Goal: Information Seeking & Learning: Learn about a topic

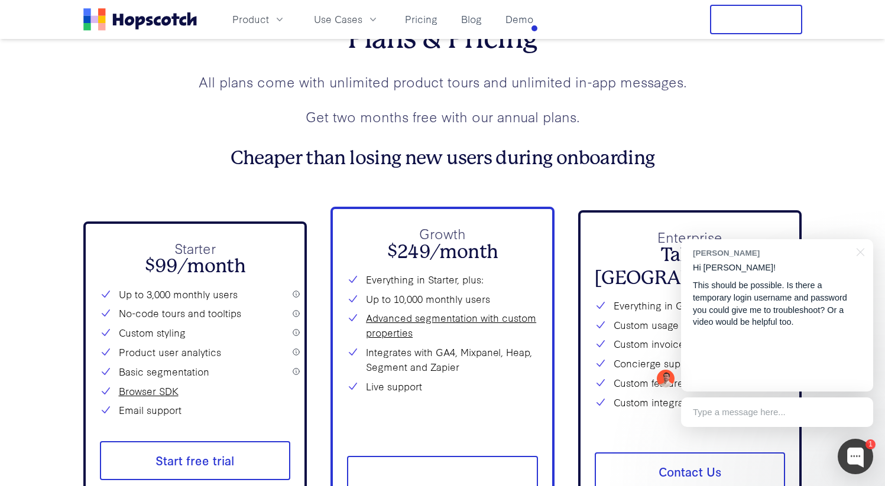
scroll to position [4227, 0]
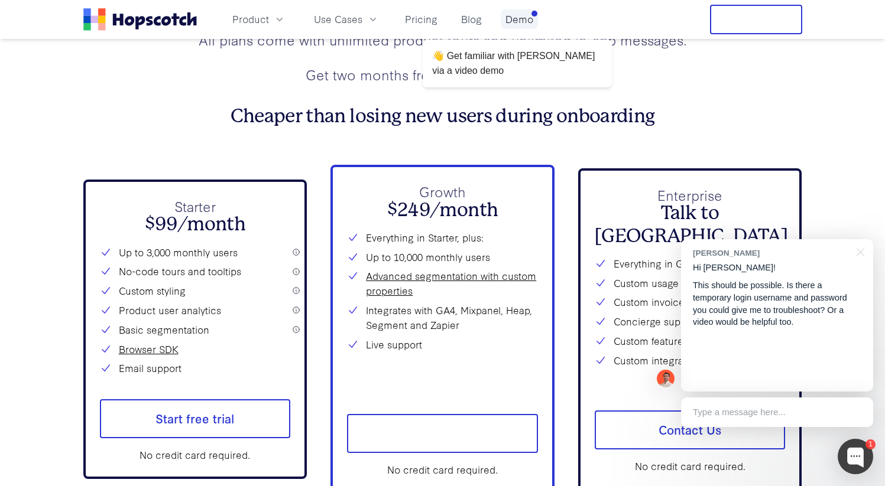
click at [516, 24] on link "Demo" at bounding box center [519, 19] width 37 height 20
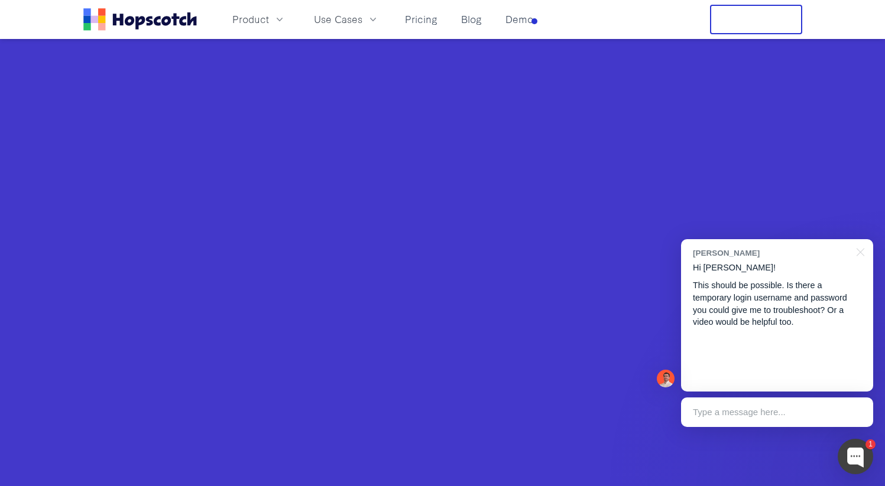
scroll to position [455, 0]
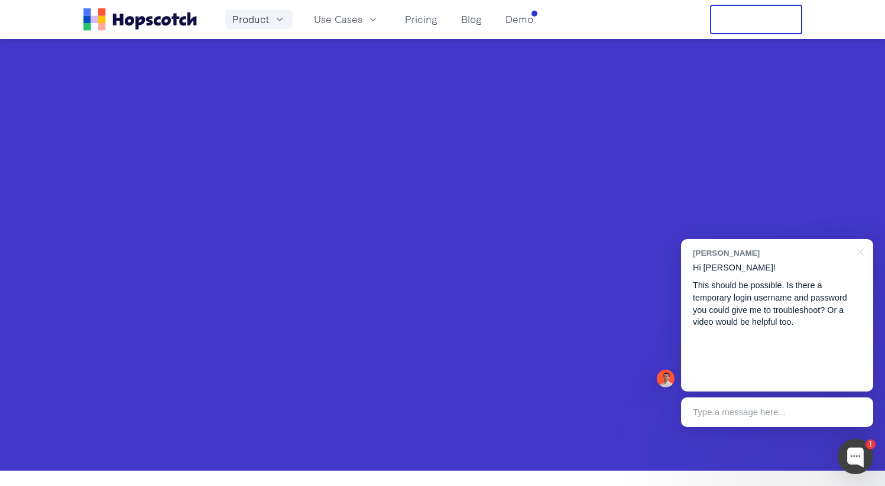
click at [278, 16] on icon "button" at bounding box center [280, 20] width 12 height 12
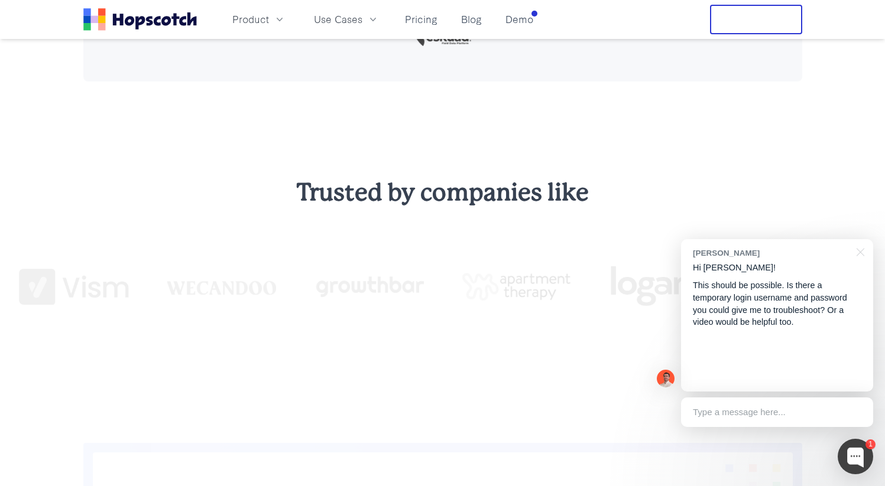
scroll to position [1175, 0]
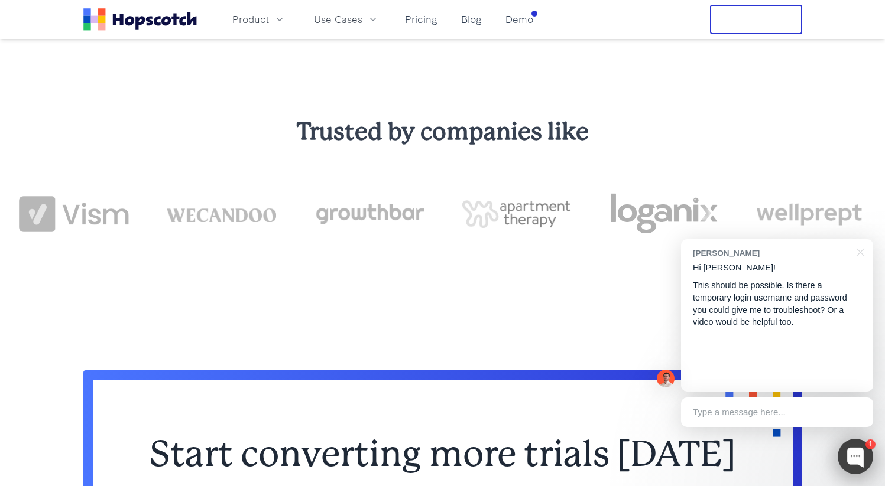
click at [852, 462] on div at bounding box center [855, 456] width 35 height 35
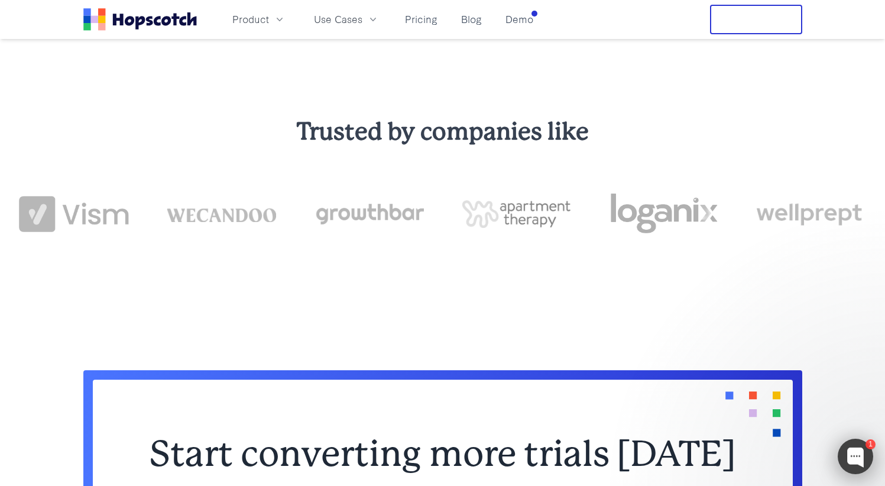
click at [858, 460] on div at bounding box center [855, 456] width 35 height 35
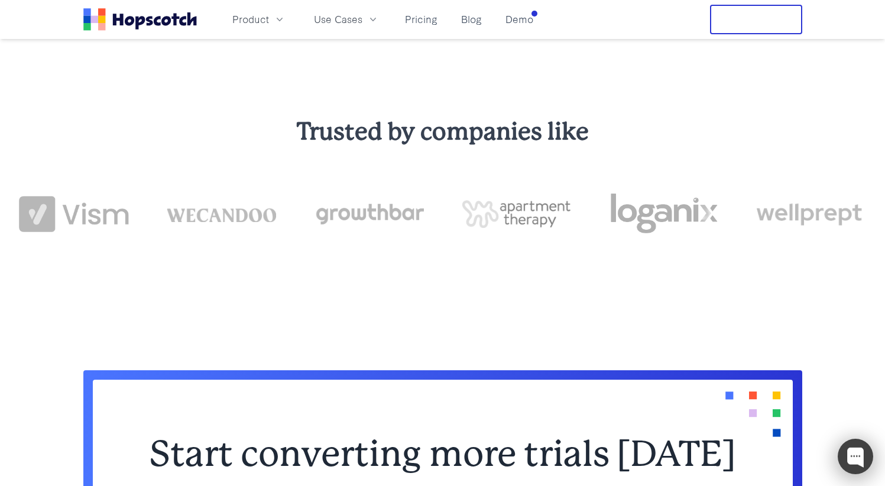
click at [858, 460] on div at bounding box center [855, 456] width 35 height 35
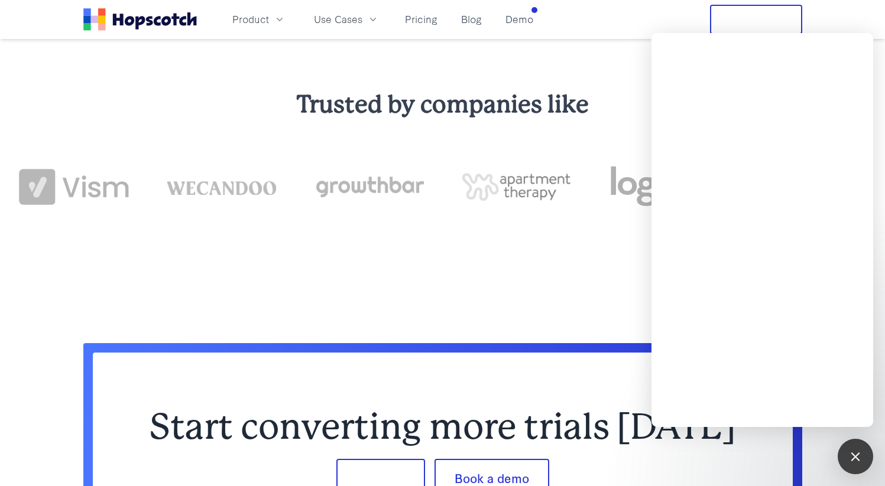
scroll to position [1222, 0]
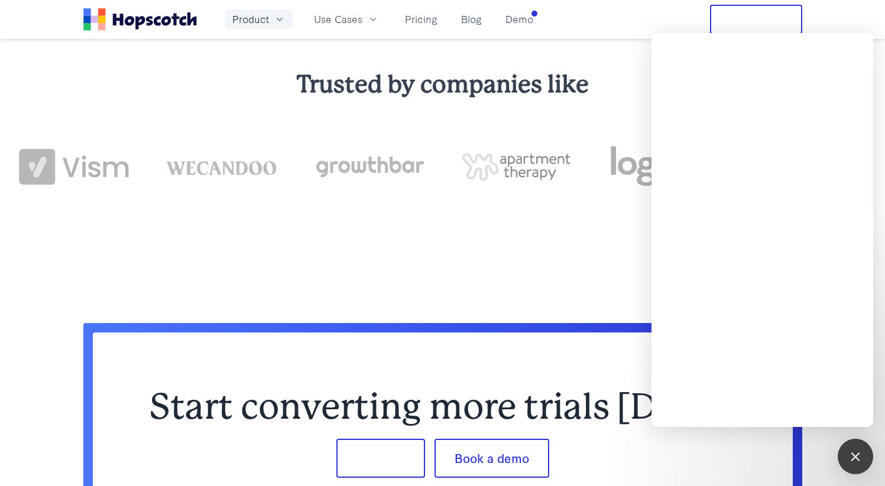
click at [277, 22] on icon "button" at bounding box center [280, 20] width 12 height 12
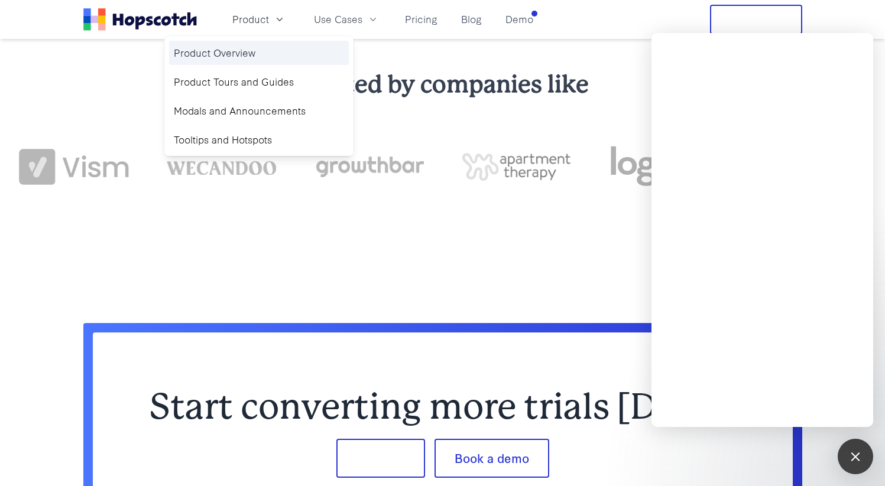
click at [284, 43] on link "Product Overview" at bounding box center [259, 53] width 180 height 24
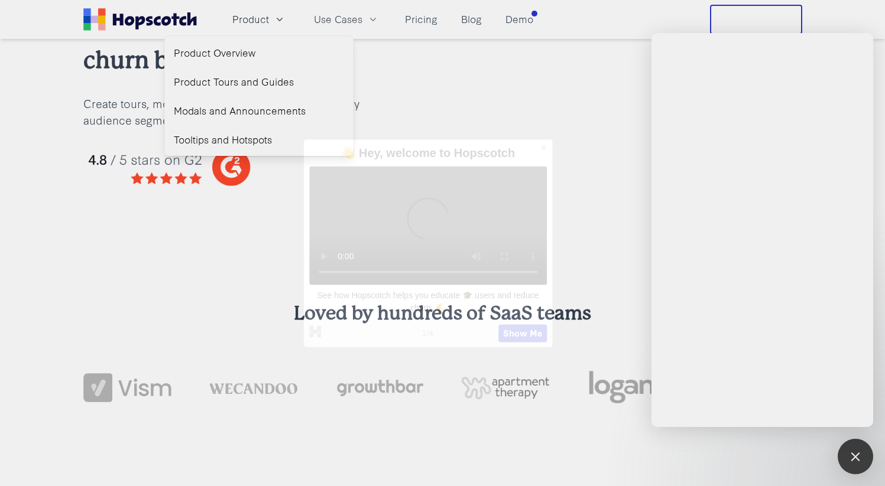
scroll to position [229, 0]
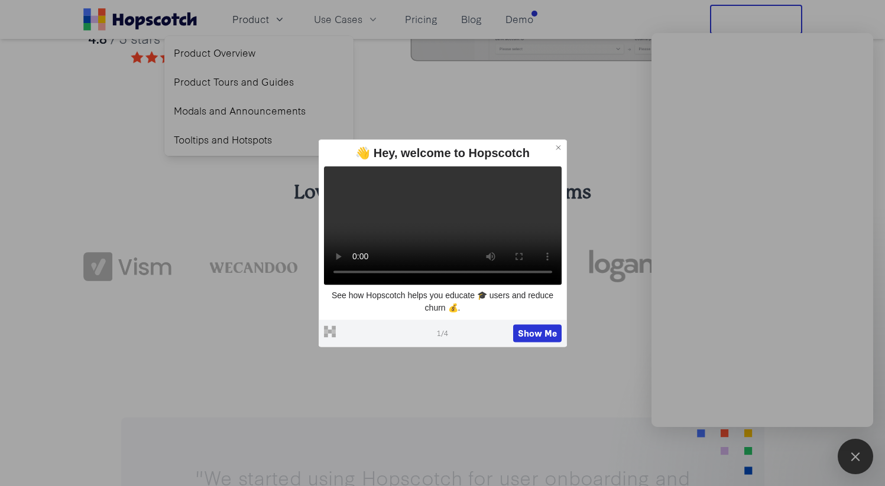
click at [561, 144] on icon at bounding box center [558, 148] width 8 height 8
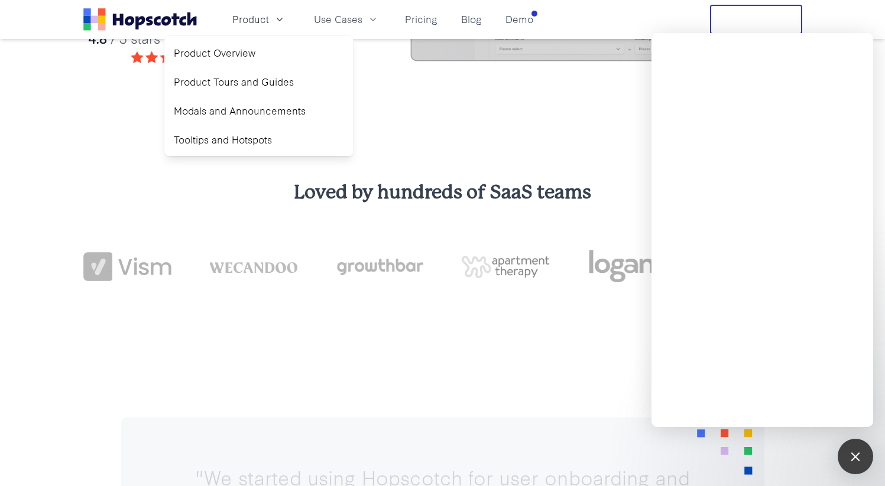
scroll to position [427, 0]
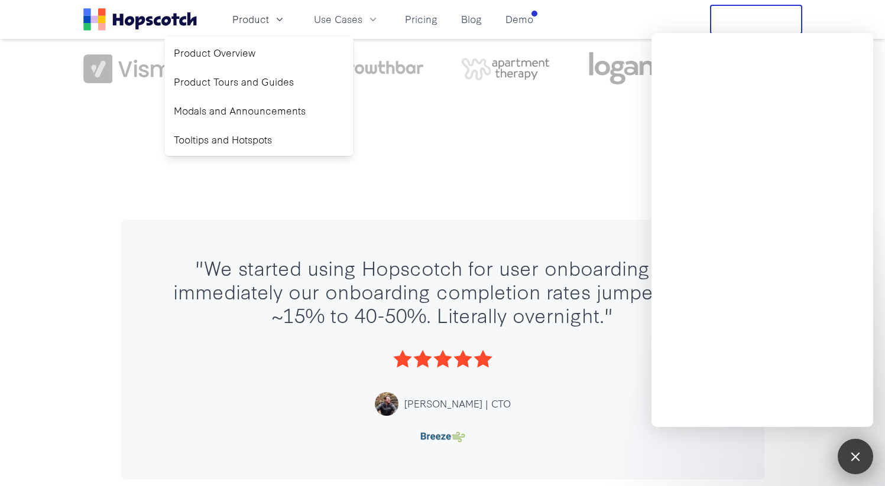
click at [852, 459] on div at bounding box center [855, 457] width 16 height 16
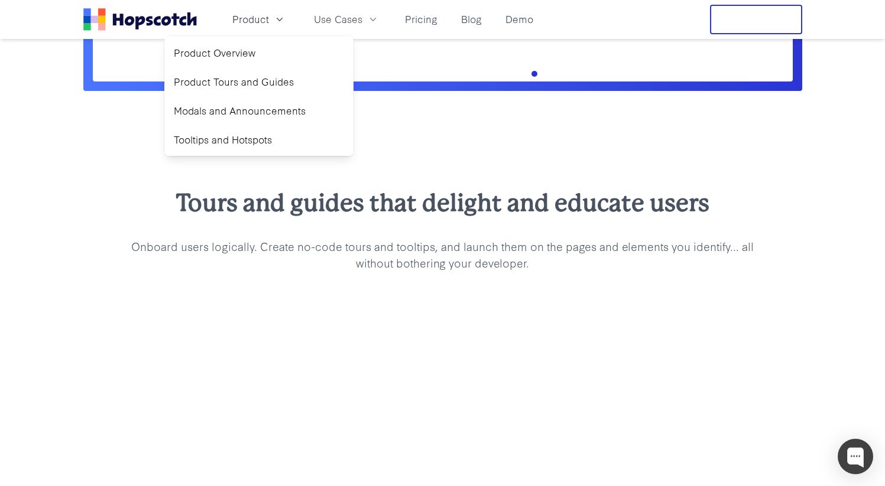
scroll to position [1220, 0]
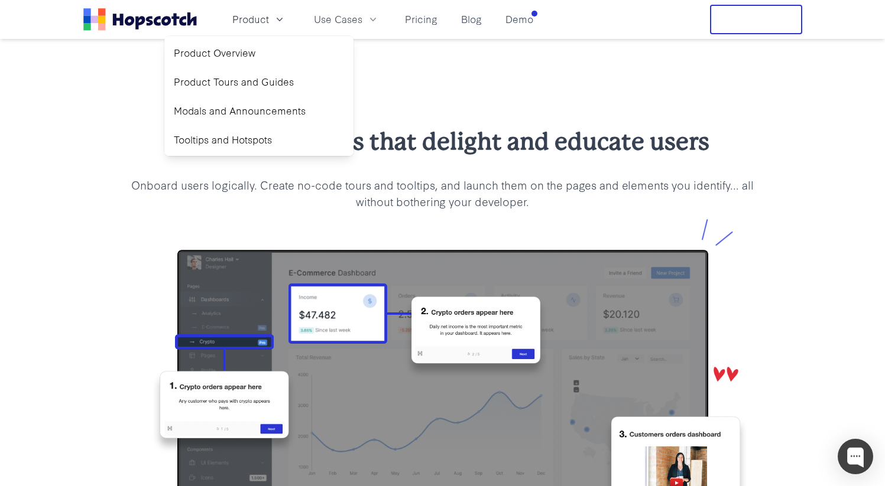
click at [511, 190] on p "Onboard users logically. Create no-code tours and tooltips, and launch them on …" at bounding box center [442, 193] width 643 height 33
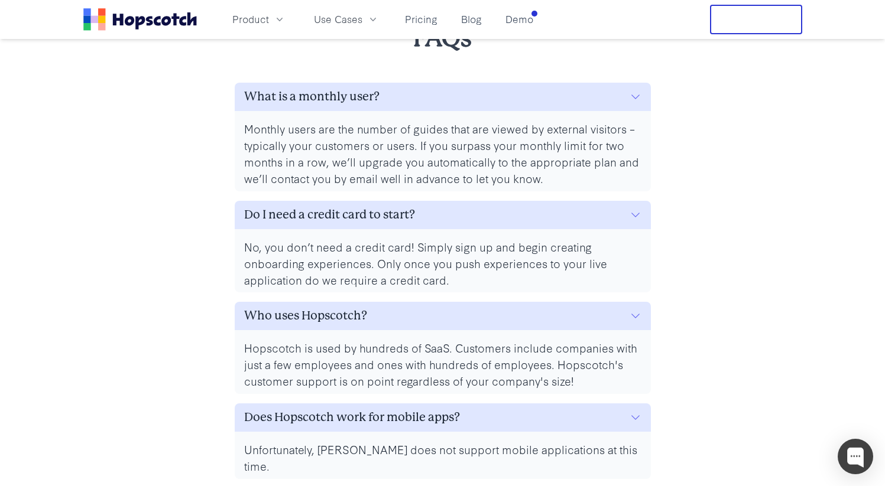
scroll to position [5287, 0]
